Goal: Transaction & Acquisition: Purchase product/service

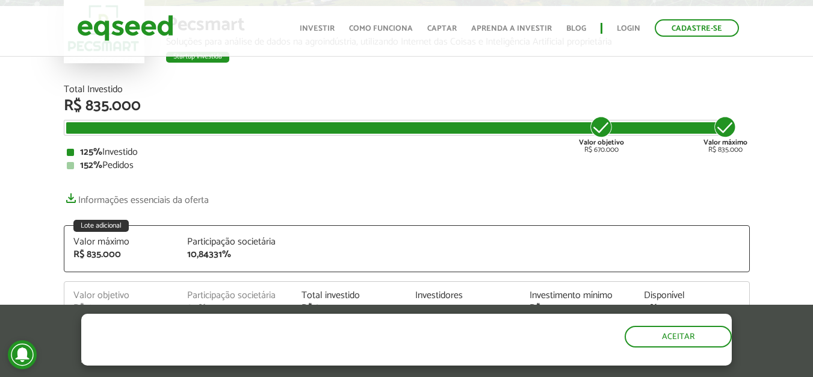
scroll to position [241, 0]
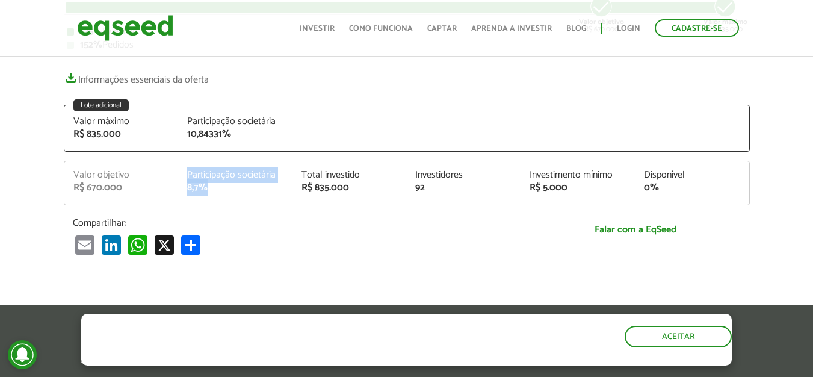
drag, startPoint x: 208, startPoint y: 187, endPoint x: 186, endPoint y: 174, distance: 25.6
click at [186, 174] on div "Participação societária 8,7%" at bounding box center [235, 181] width 114 height 22
copy div "Participação societária 8,7%"
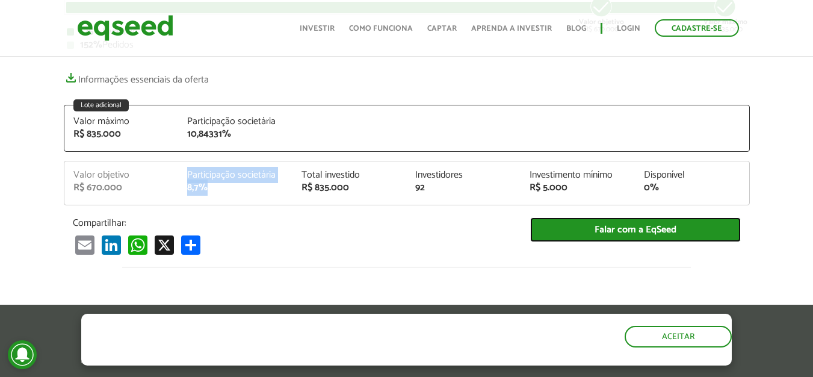
click at [593, 230] on link "Falar com a EqSeed" at bounding box center [635, 229] width 211 height 25
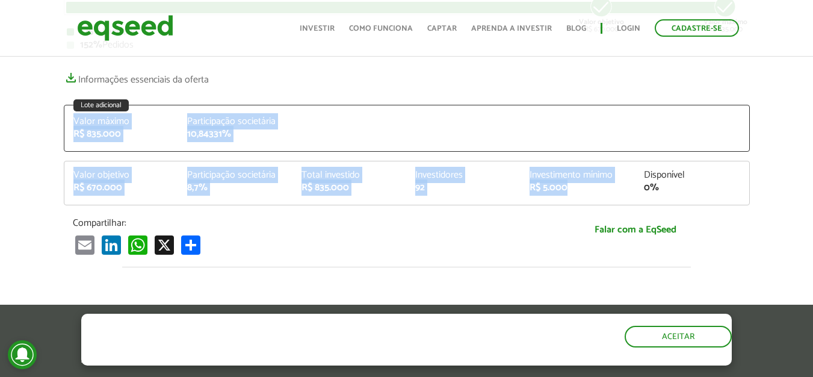
drag, startPoint x: 603, startPoint y: 193, endPoint x: 2, endPoint y: 100, distance: 608.1
click at [2, 100] on article "Pecsmart Soluções para análise de dados na agroindústria, utilizando Internet d…" at bounding box center [406, 244] width 813 height 863
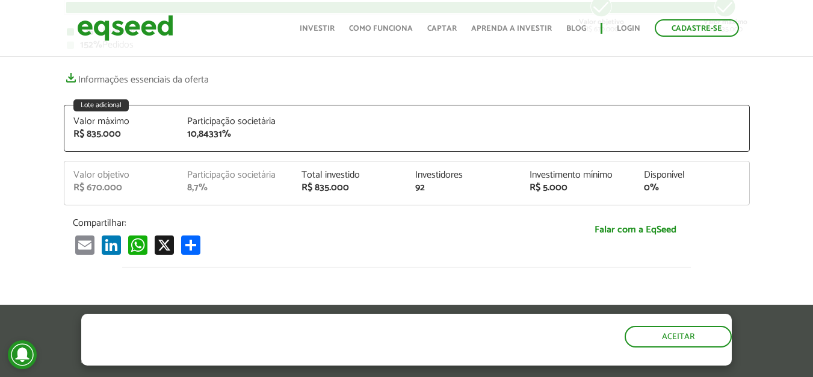
click at [42, 108] on article "Pecsmart Soluções para análise de dados na agroindústria, utilizando Internet d…" at bounding box center [406, 244] width 813 height 863
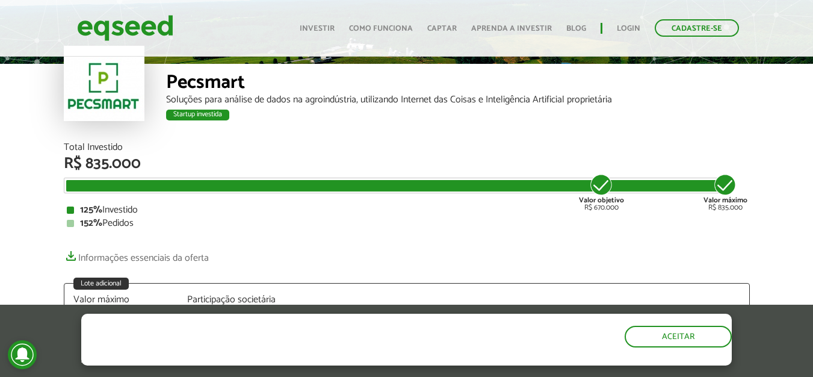
scroll to position [0, 0]
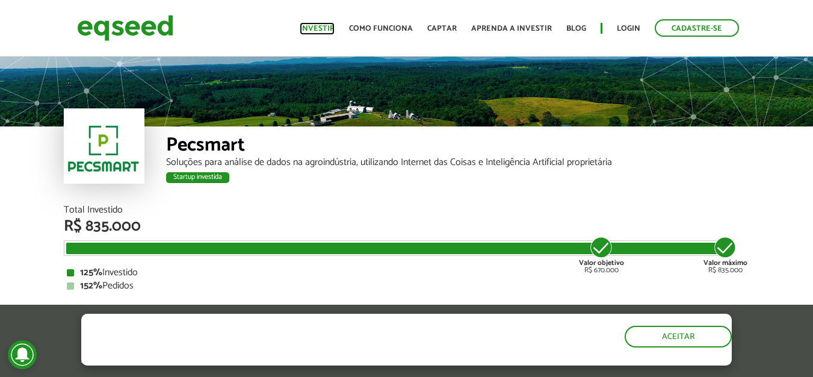
click at [312, 26] on link "Investir" at bounding box center [317, 29] width 35 height 8
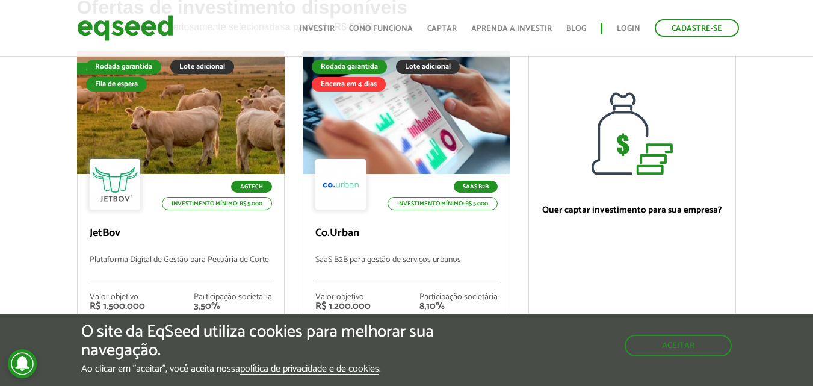
scroll to position [120, 0]
